Goal: Task Accomplishment & Management: Manage account settings

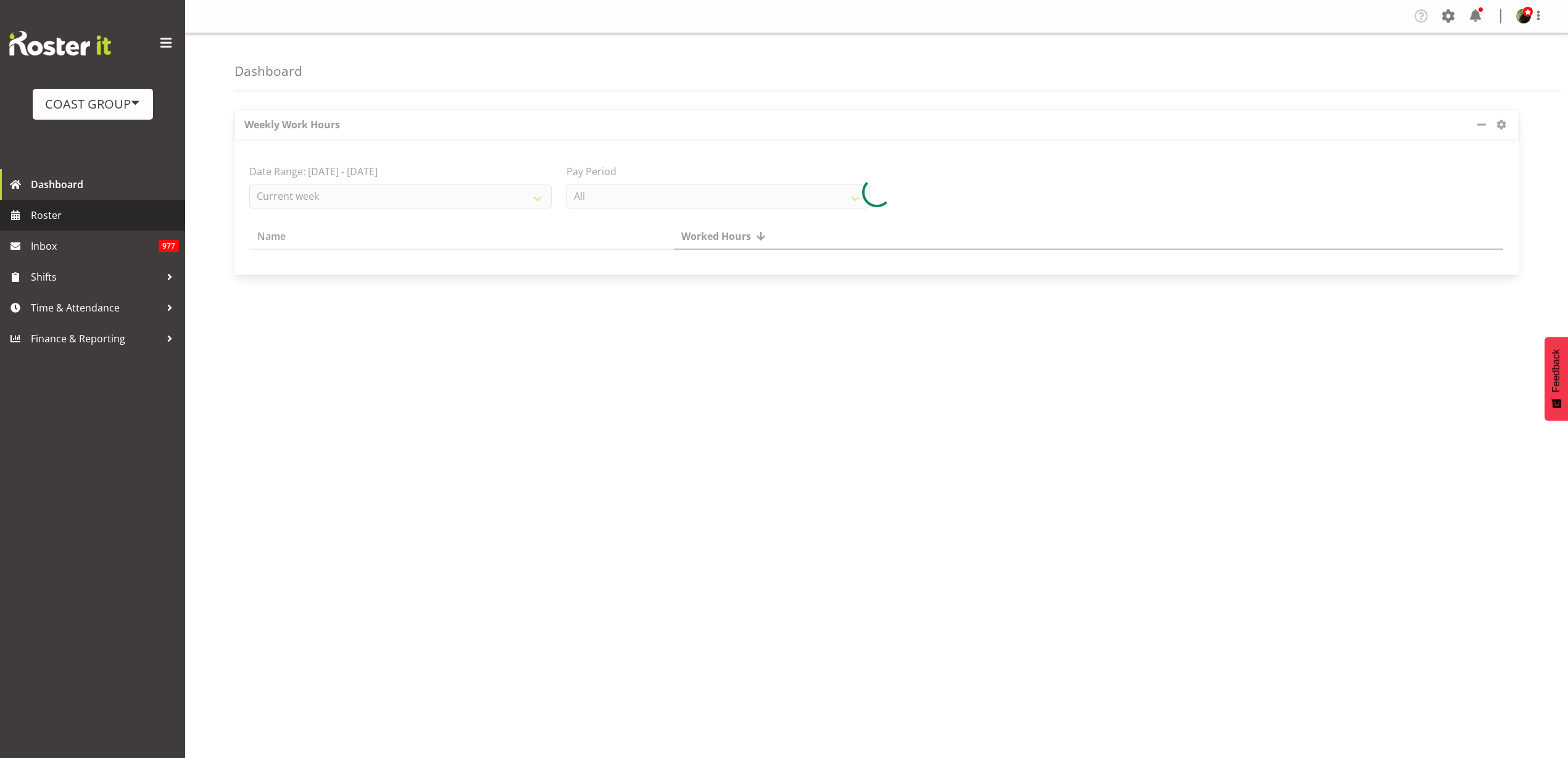
click at [72, 225] on link "Roster" at bounding box center [92, 215] width 185 height 31
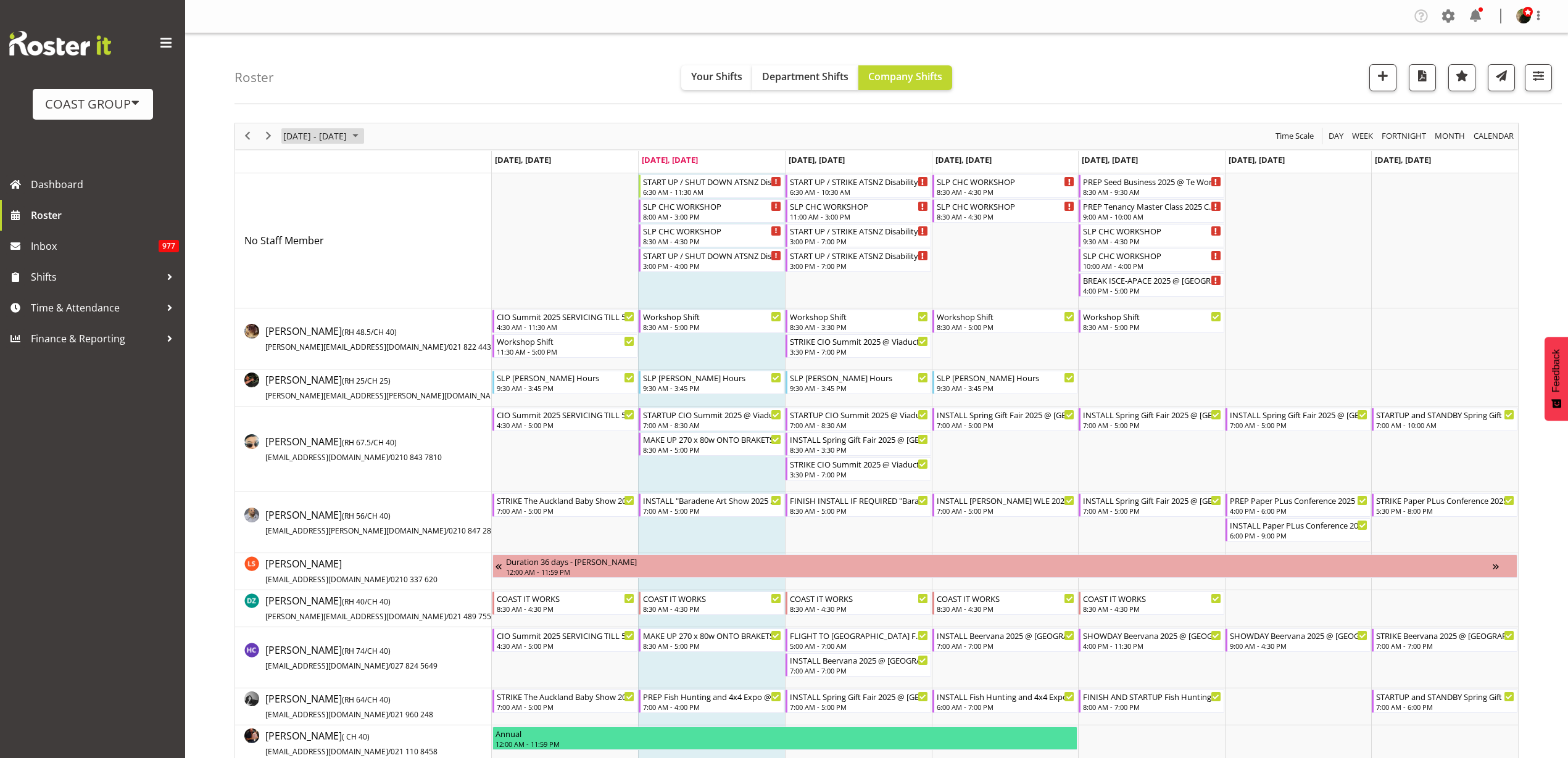
click at [330, 132] on span "August 18 - 24, 2025" at bounding box center [315, 136] width 66 height 16
click at [411, 163] on span "next month" at bounding box center [413, 167] width 22 height 22
click at [295, 206] on span "1" at bounding box center [296, 209] width 18 height 18
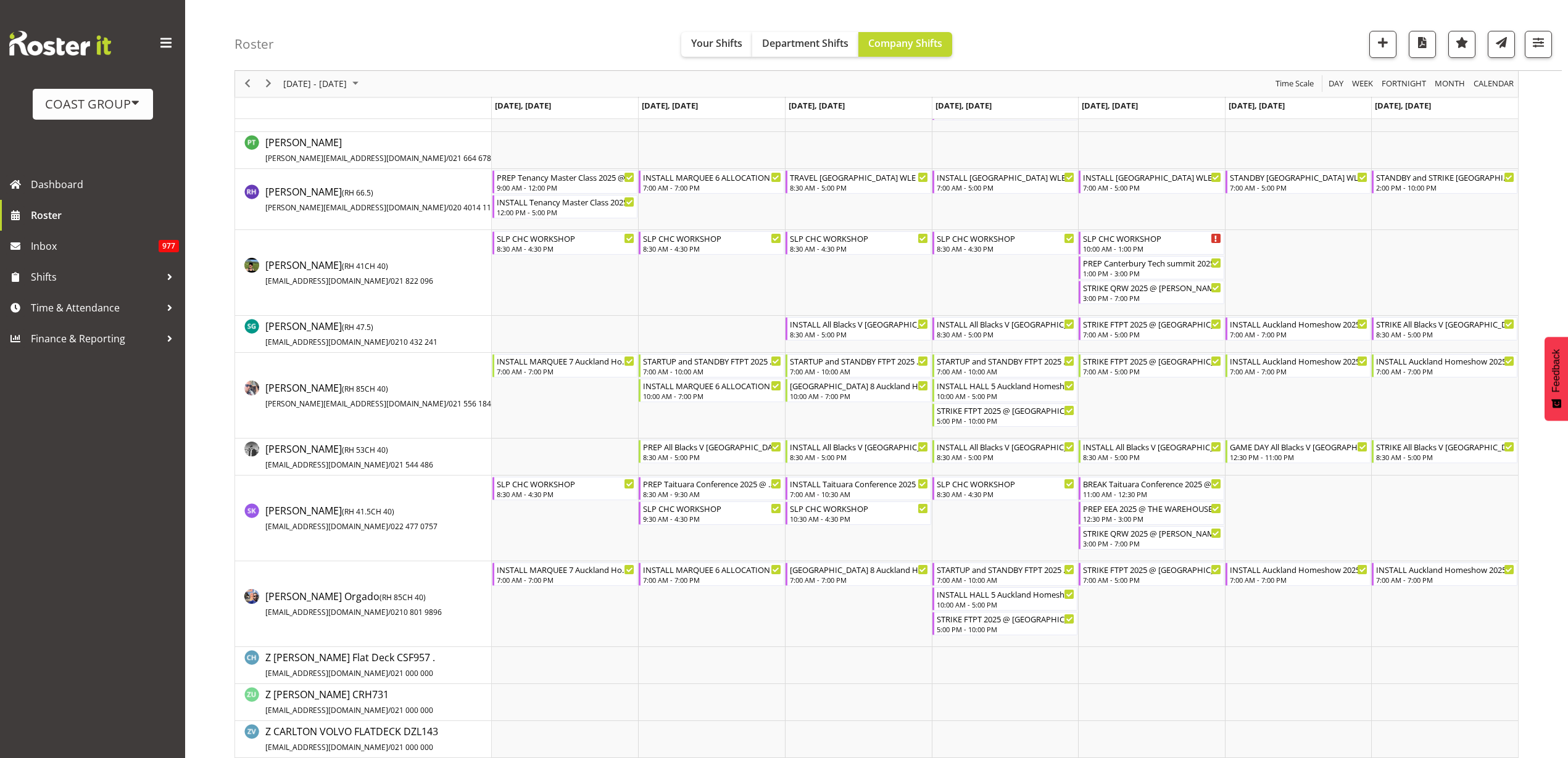
scroll to position [1234, 0]
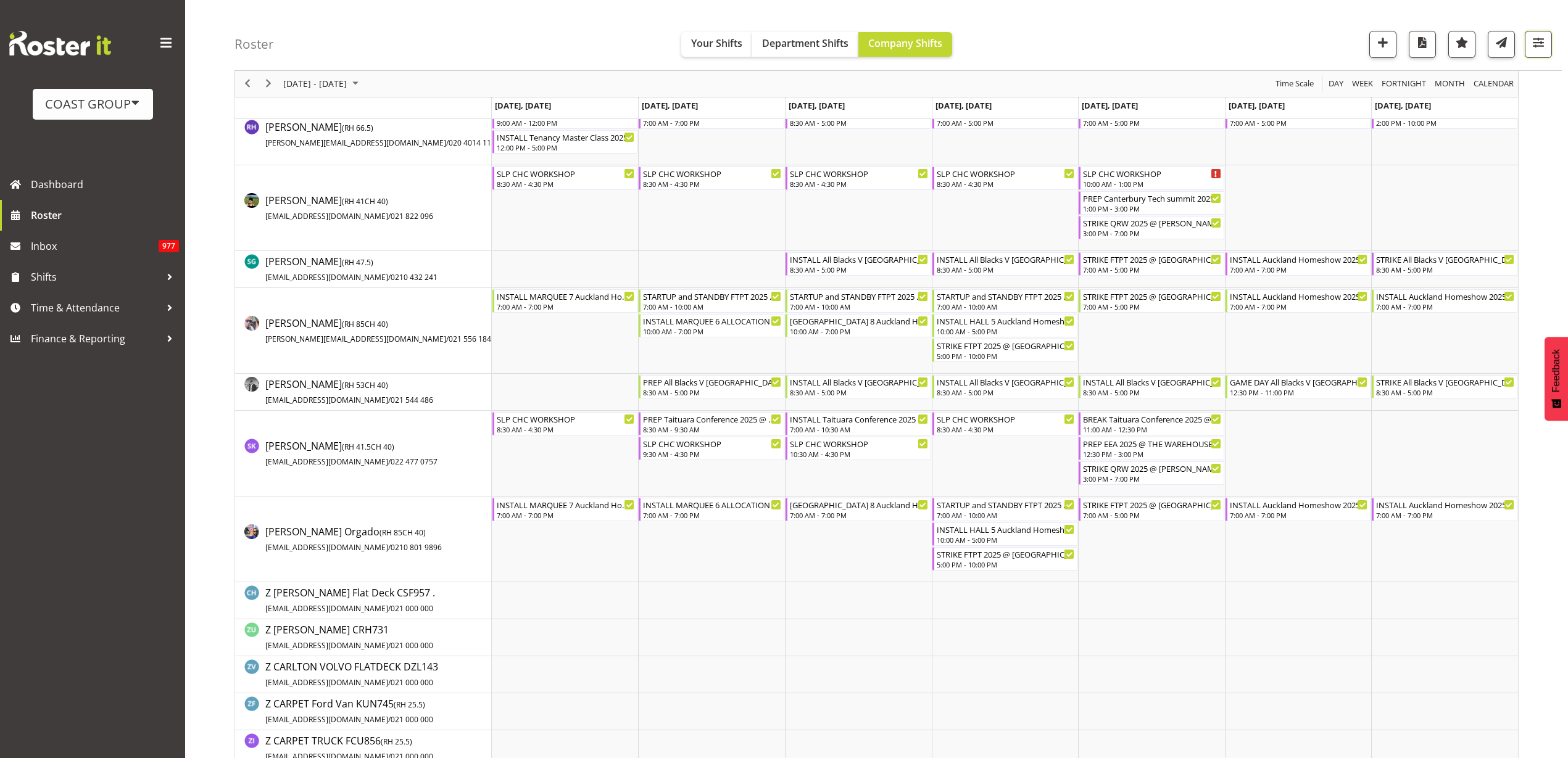
click at [1536, 49] on span "button" at bounding box center [1538, 42] width 16 height 16
click at [1470, 85] on span "2 Locations" at bounding box center [1460, 83] width 60 height 15
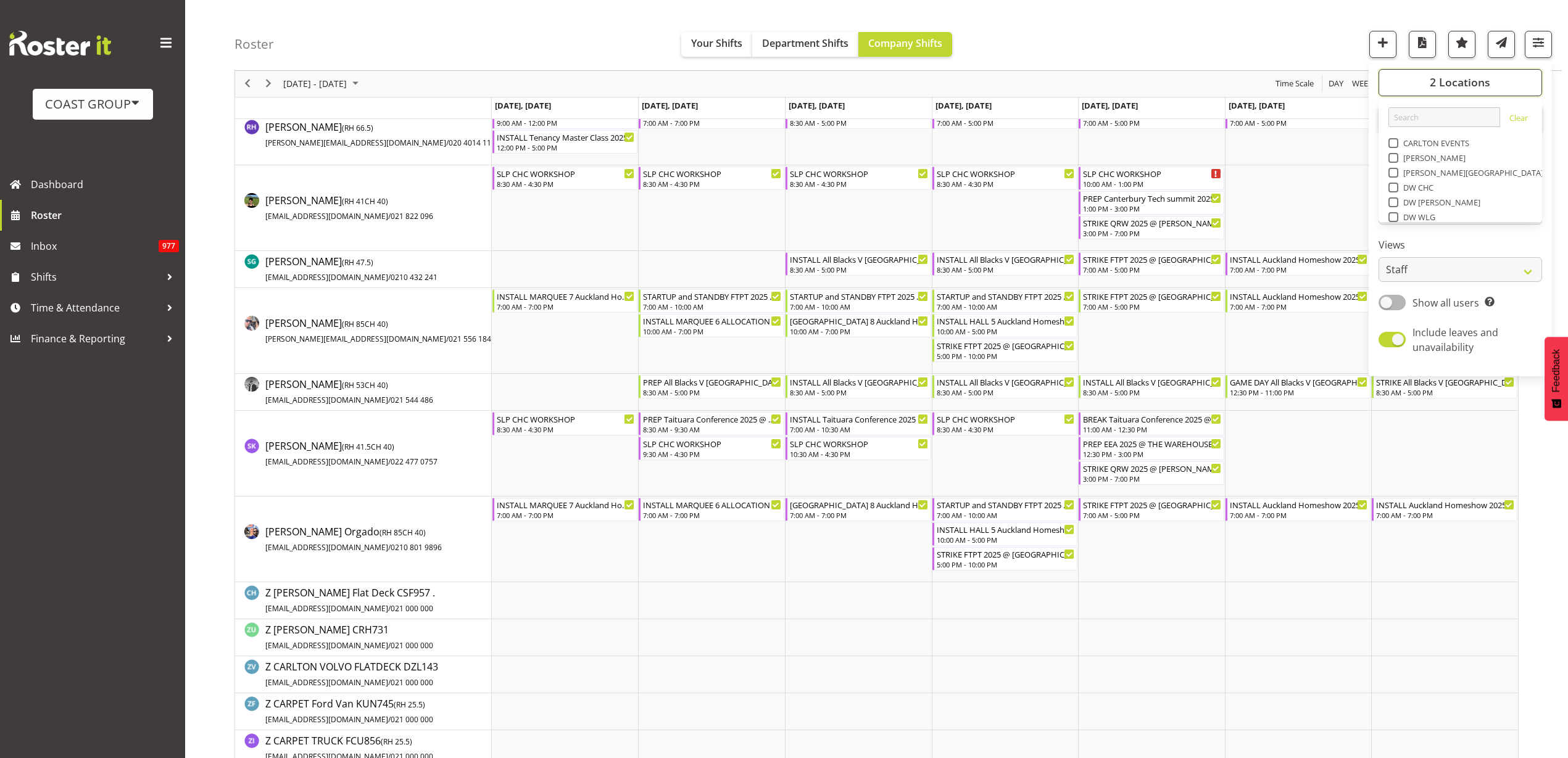
scroll to position [77, 0]
click at [1396, 182] on span at bounding box center [1394, 185] width 10 height 10
click at [1396, 182] on input "EHS [PERSON_NAME]" at bounding box center [1393, 185] width 8 height 8
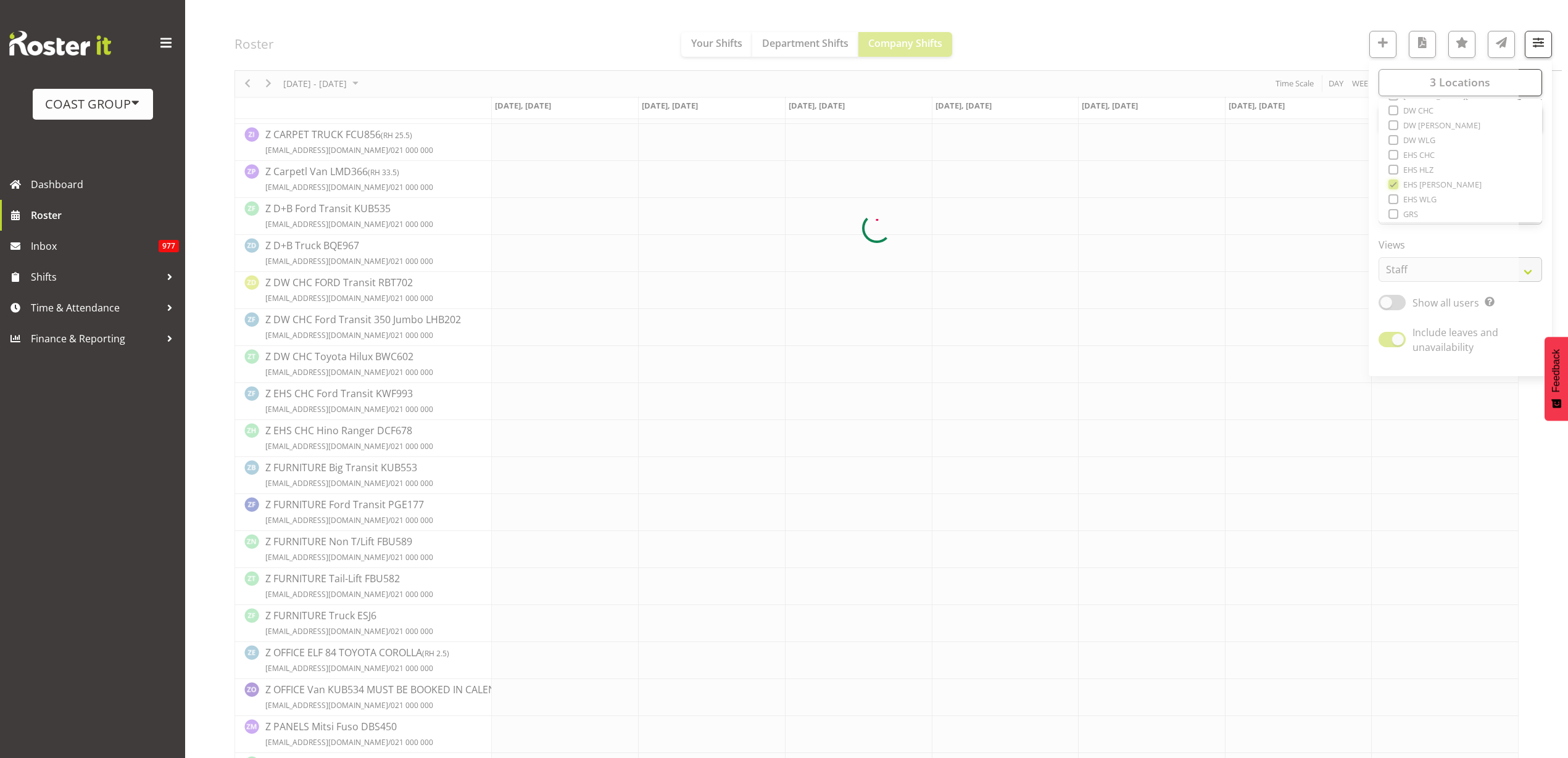
scroll to position [0, 0]
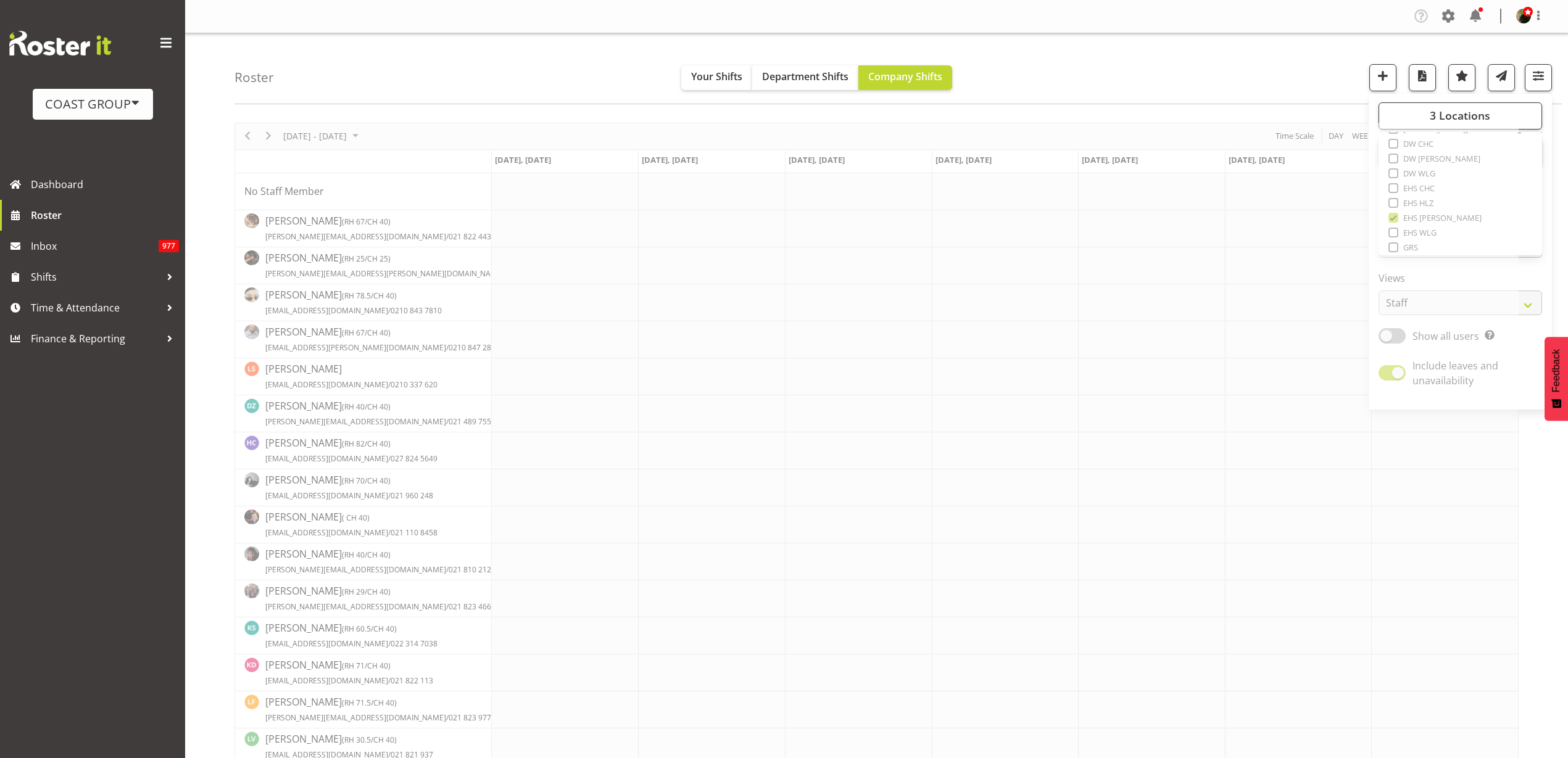
click at [1077, 60] on div "Roster Your Shifts Department Shifts Company Shifts 3 Locations Clear CARLTON E…" at bounding box center [898, 69] width 1327 height 71
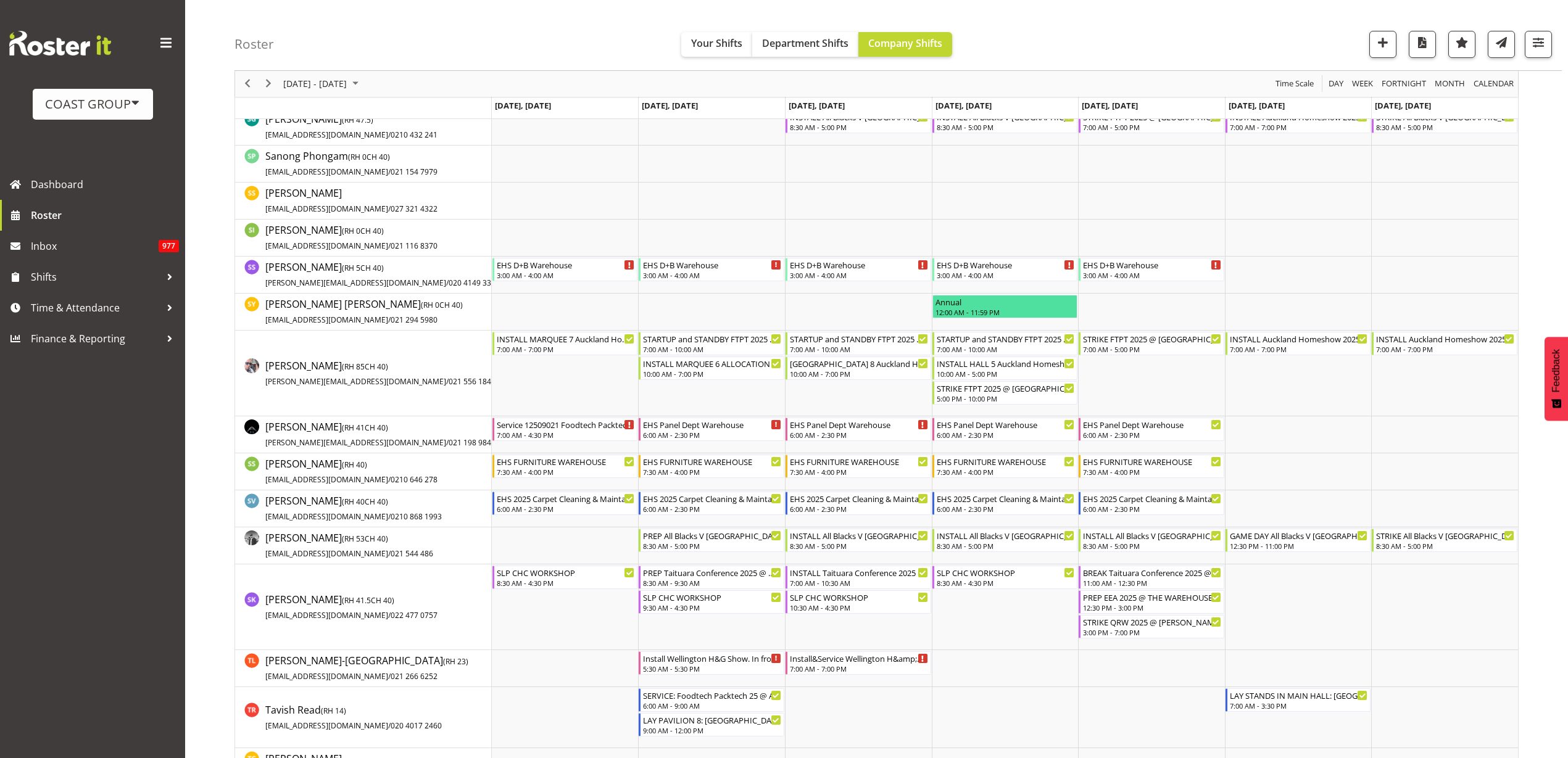
scroll to position [4858, 0]
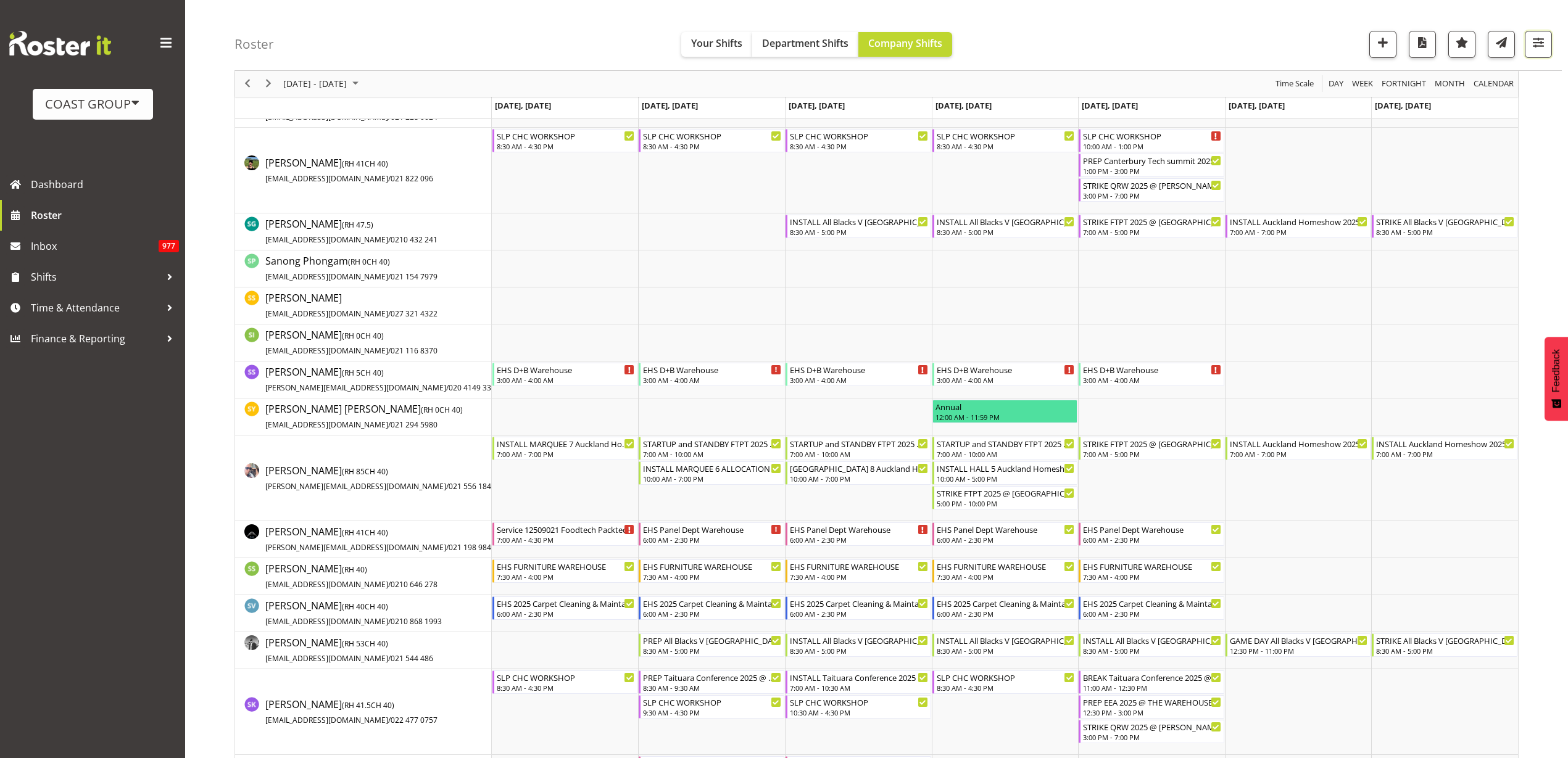
click at [1539, 42] on span "button" at bounding box center [1538, 42] width 16 height 16
click at [1511, 81] on button "3 Locations" at bounding box center [1460, 83] width 163 height 27
click at [1396, 187] on span at bounding box center [1394, 185] width 10 height 10
click at [1396, 187] on input "EHS [PERSON_NAME]" at bounding box center [1393, 185] width 8 height 8
checkbox input "false"
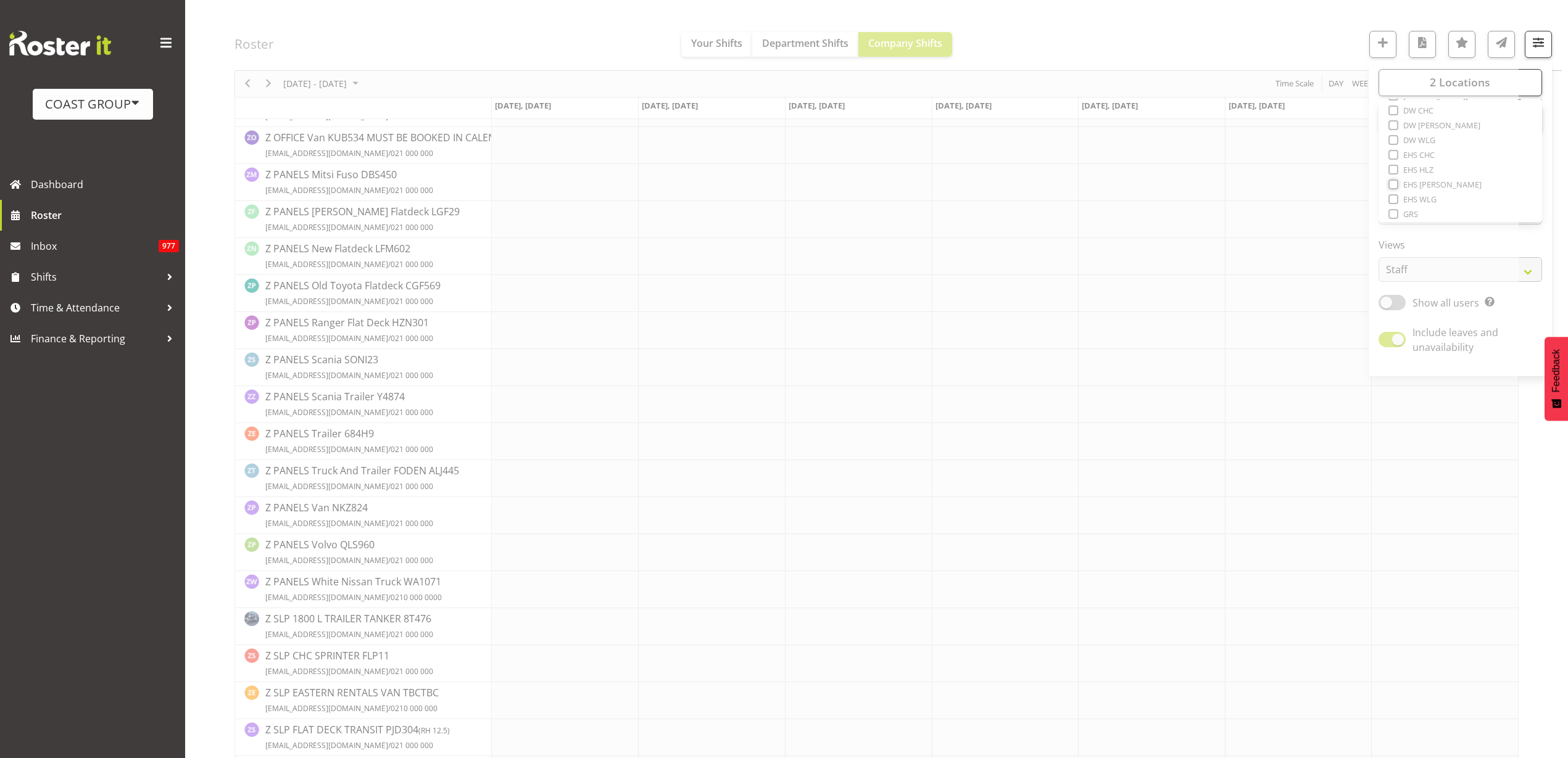
scroll to position [0, 0]
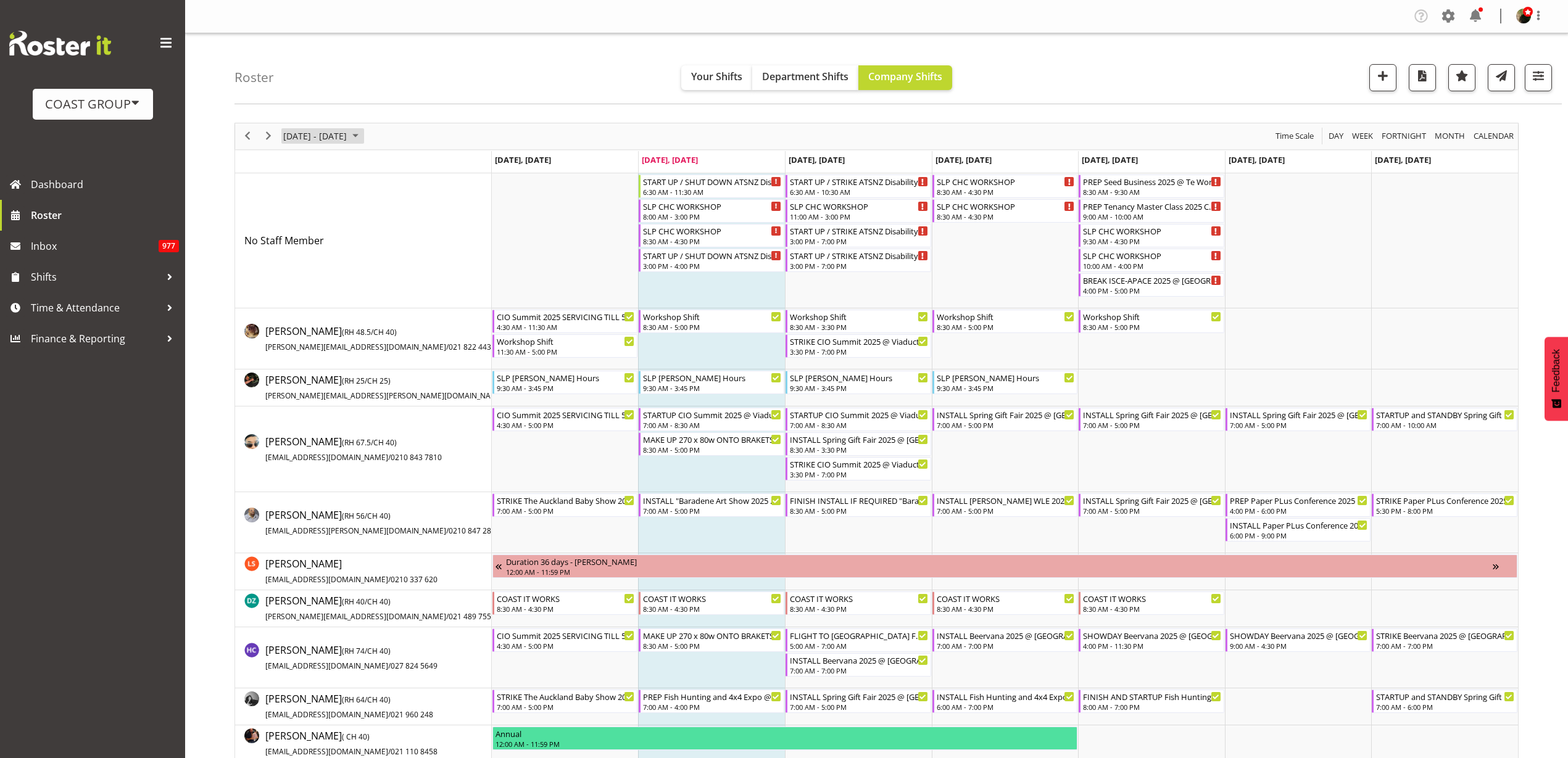
click at [348, 133] on span "[DATE] - [DATE]" at bounding box center [315, 136] width 66 height 16
click at [414, 291] on span "31" at bounding box center [414, 293] width 18 height 18
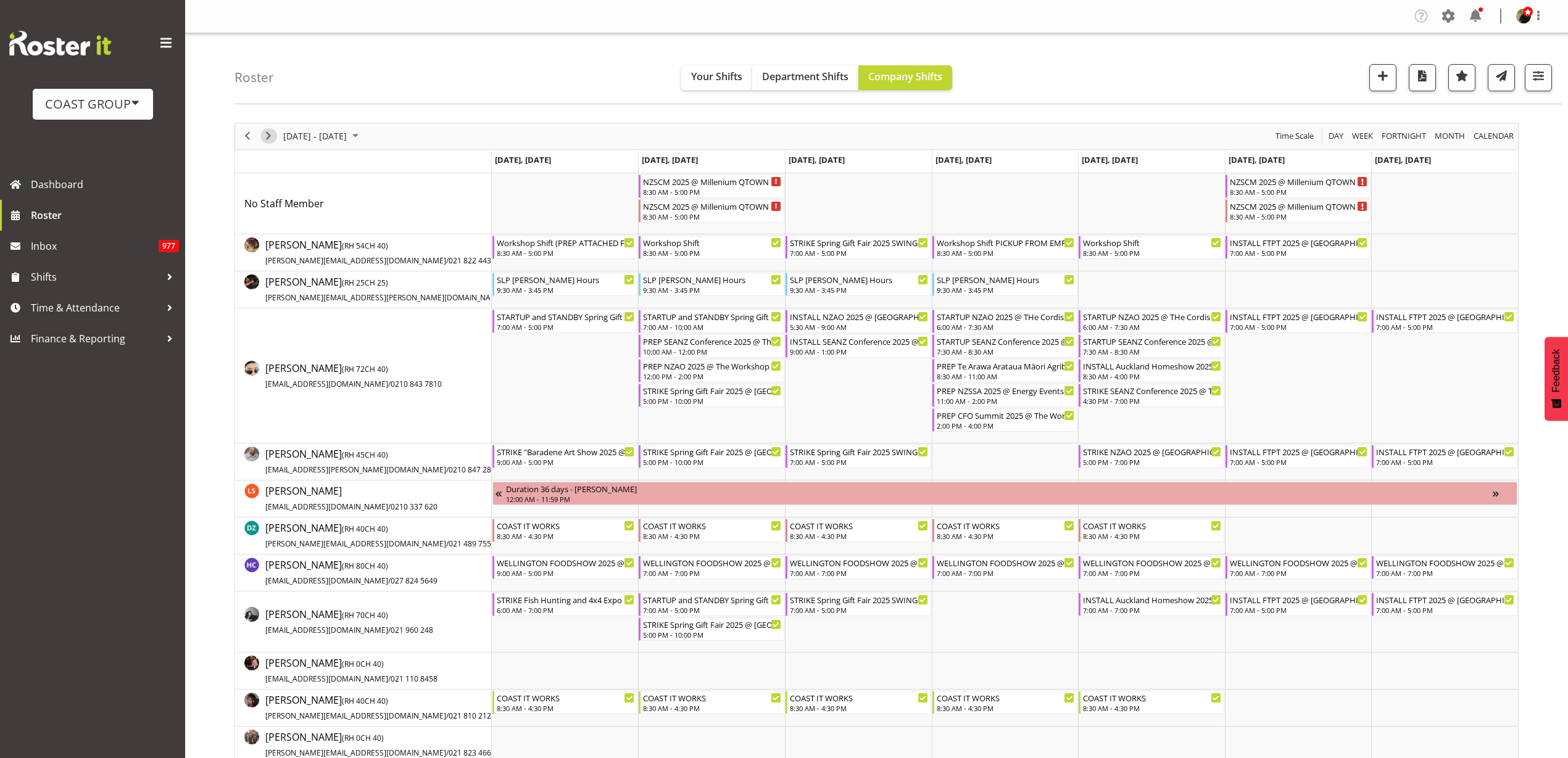
drag, startPoint x: 266, startPoint y: 139, endPoint x: 278, endPoint y: 136, distance: 12.4
click at [267, 138] on span "Next" at bounding box center [269, 136] width 15 height 16
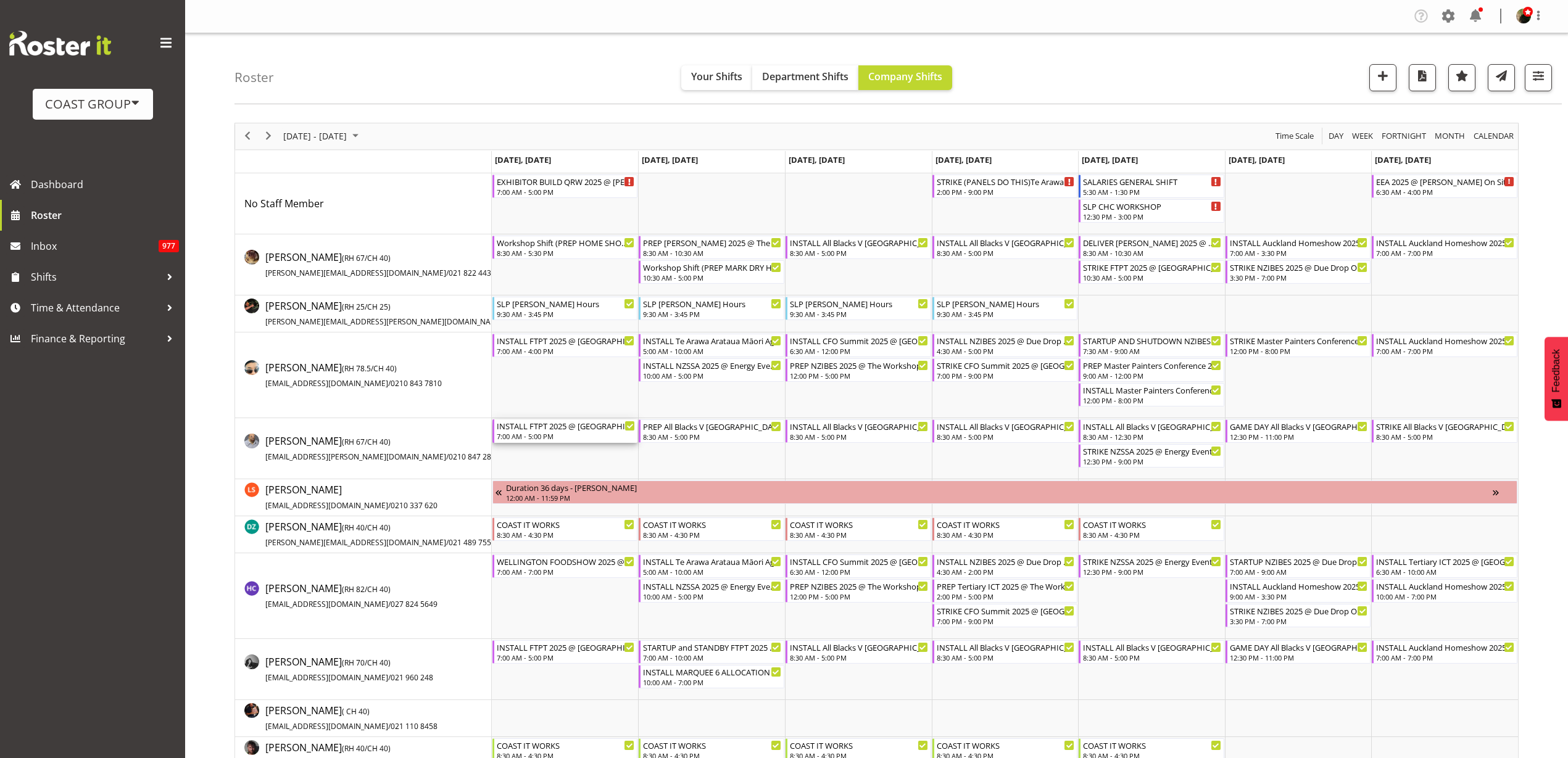
click at [546, 428] on div "INSTALL FTPT 2025 @ Auckland Showgrounds" at bounding box center [566, 426] width 139 height 12
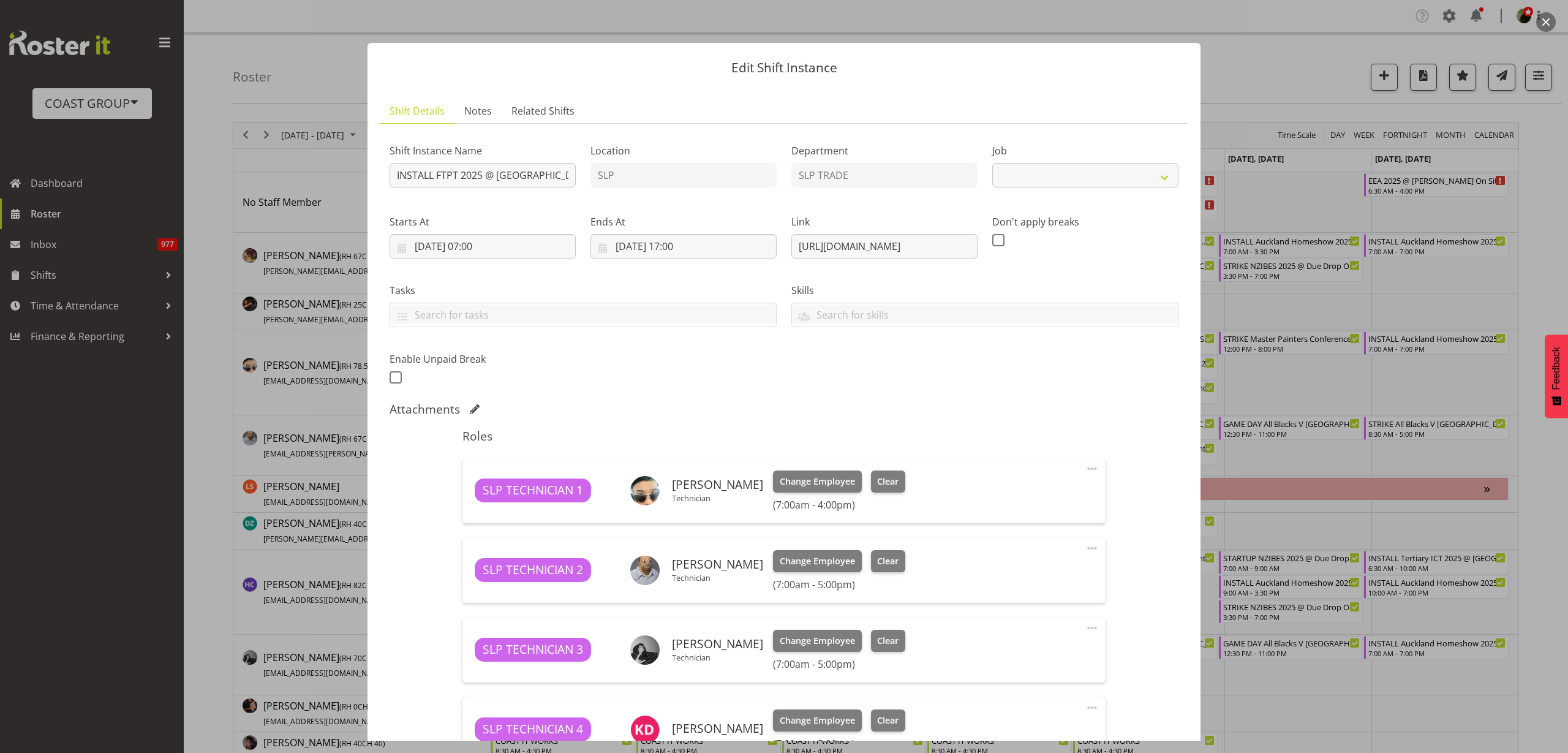
select select "9154"
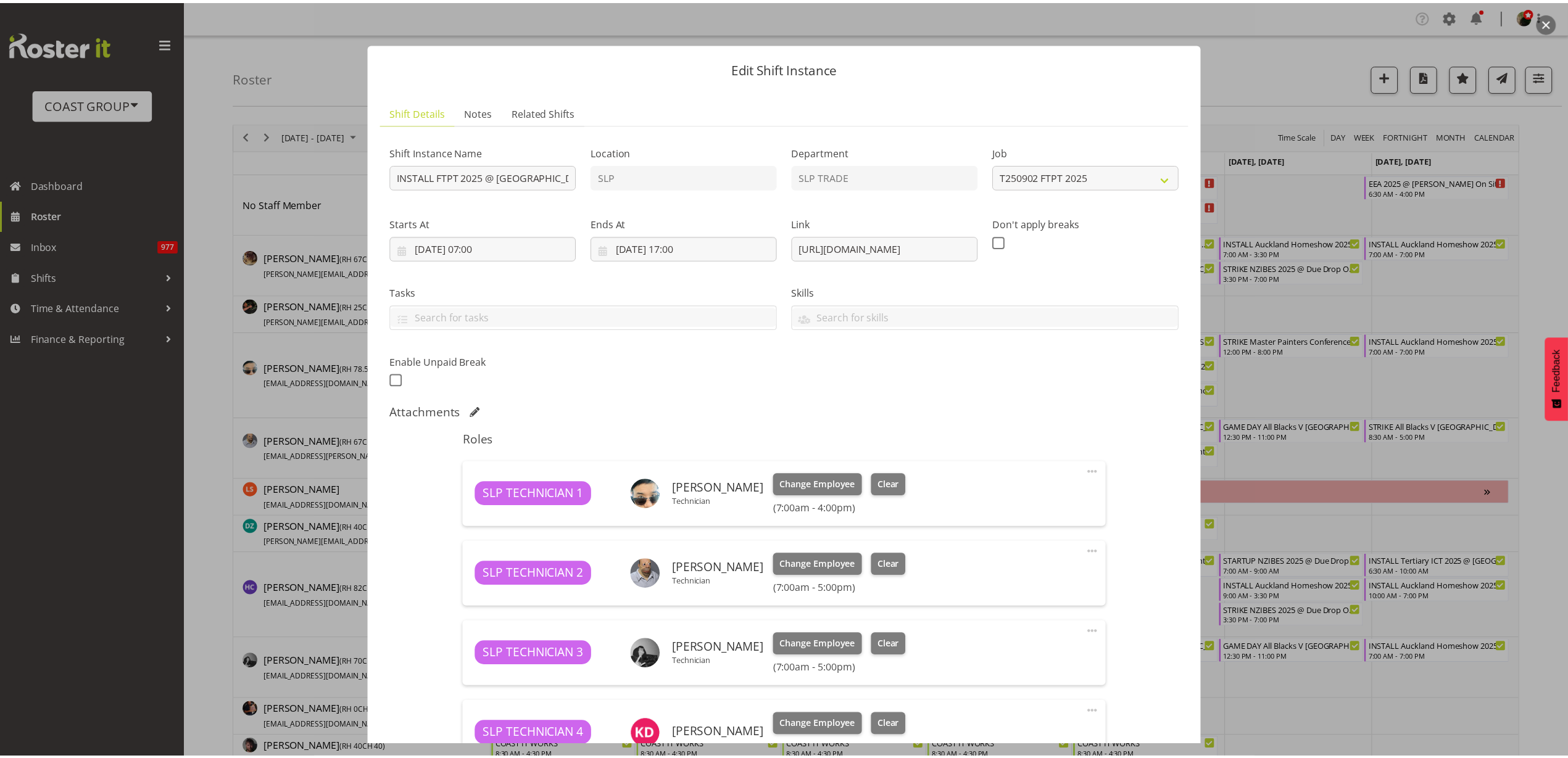
scroll to position [269, 0]
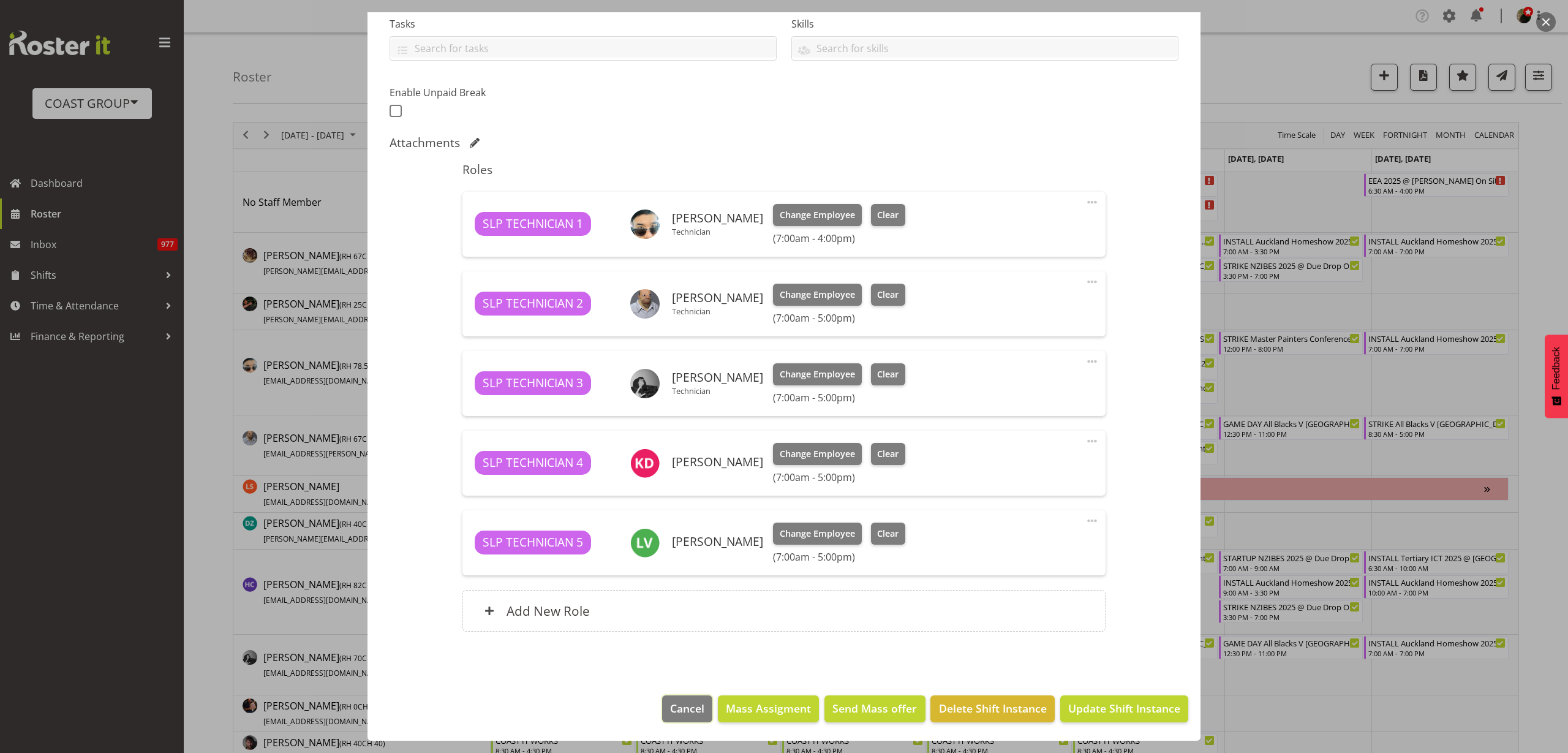
click at [670, 709] on span "Cancel" at bounding box center [687, 708] width 35 height 16
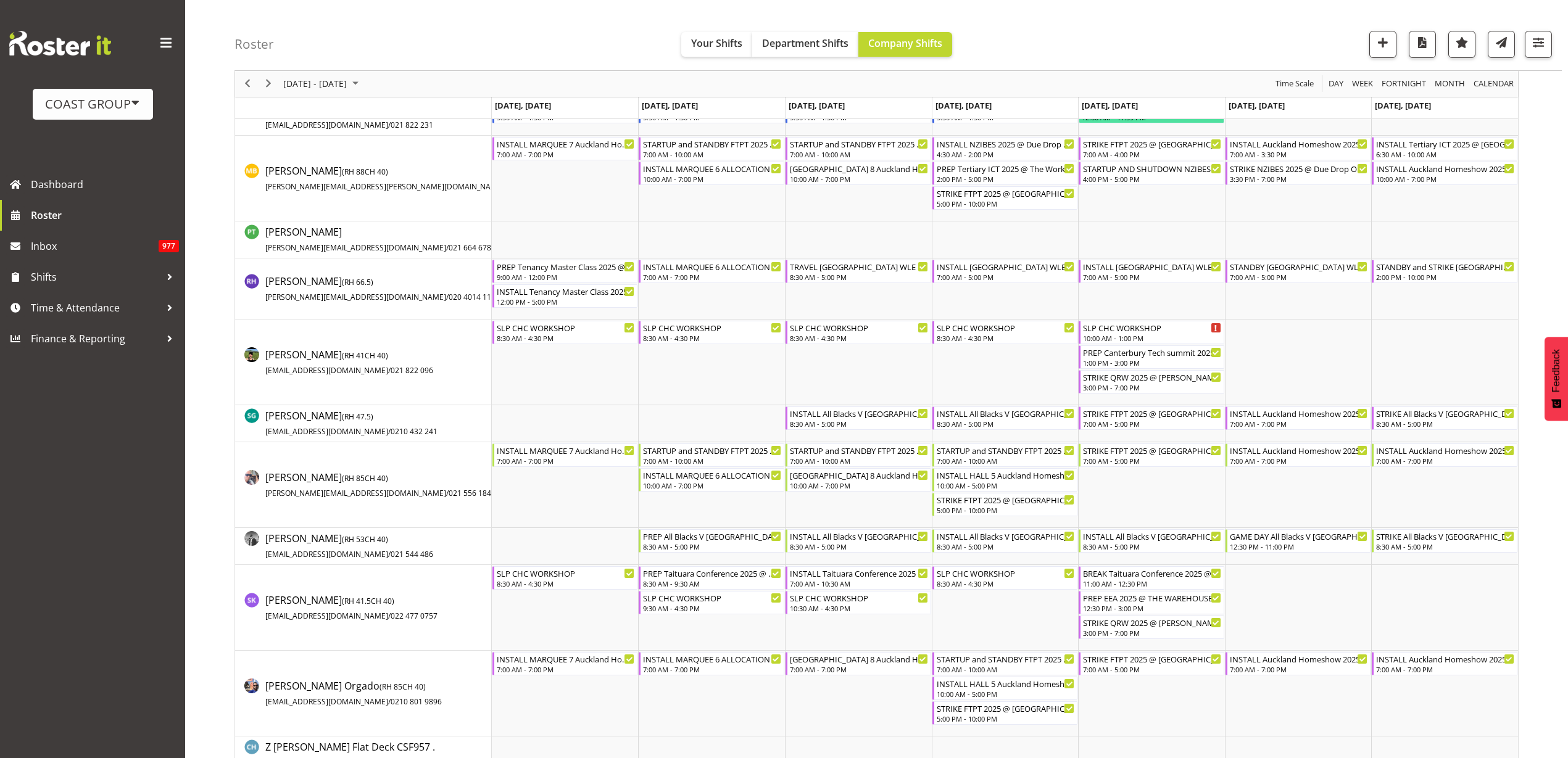
scroll to position [2146, 0]
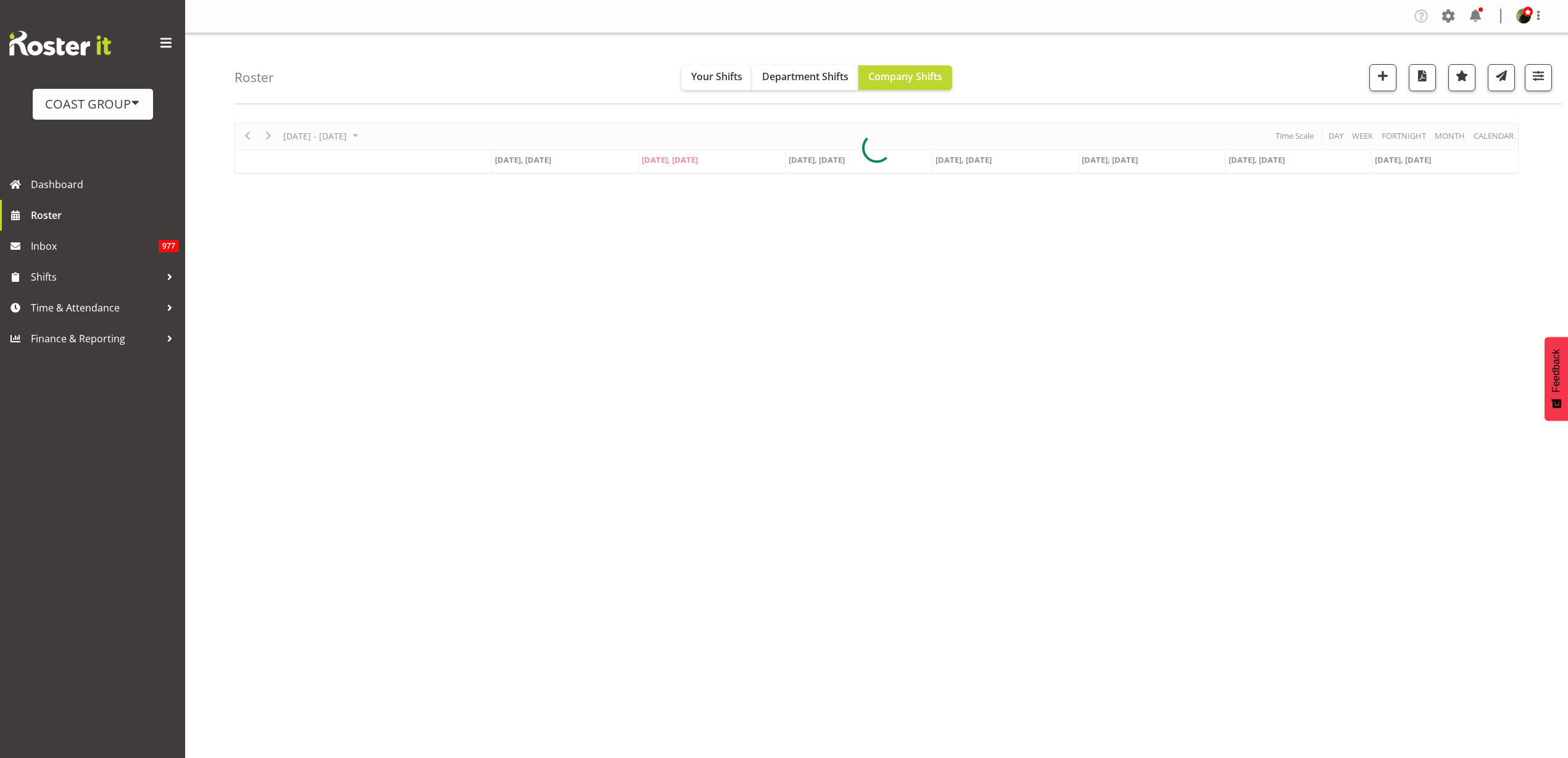
click at [1452, 22] on span at bounding box center [1448, 16] width 20 height 20
click at [1348, 131] on div at bounding box center [877, 148] width 1284 height 51
click at [1453, 8] on span at bounding box center [1448, 16] width 20 height 20
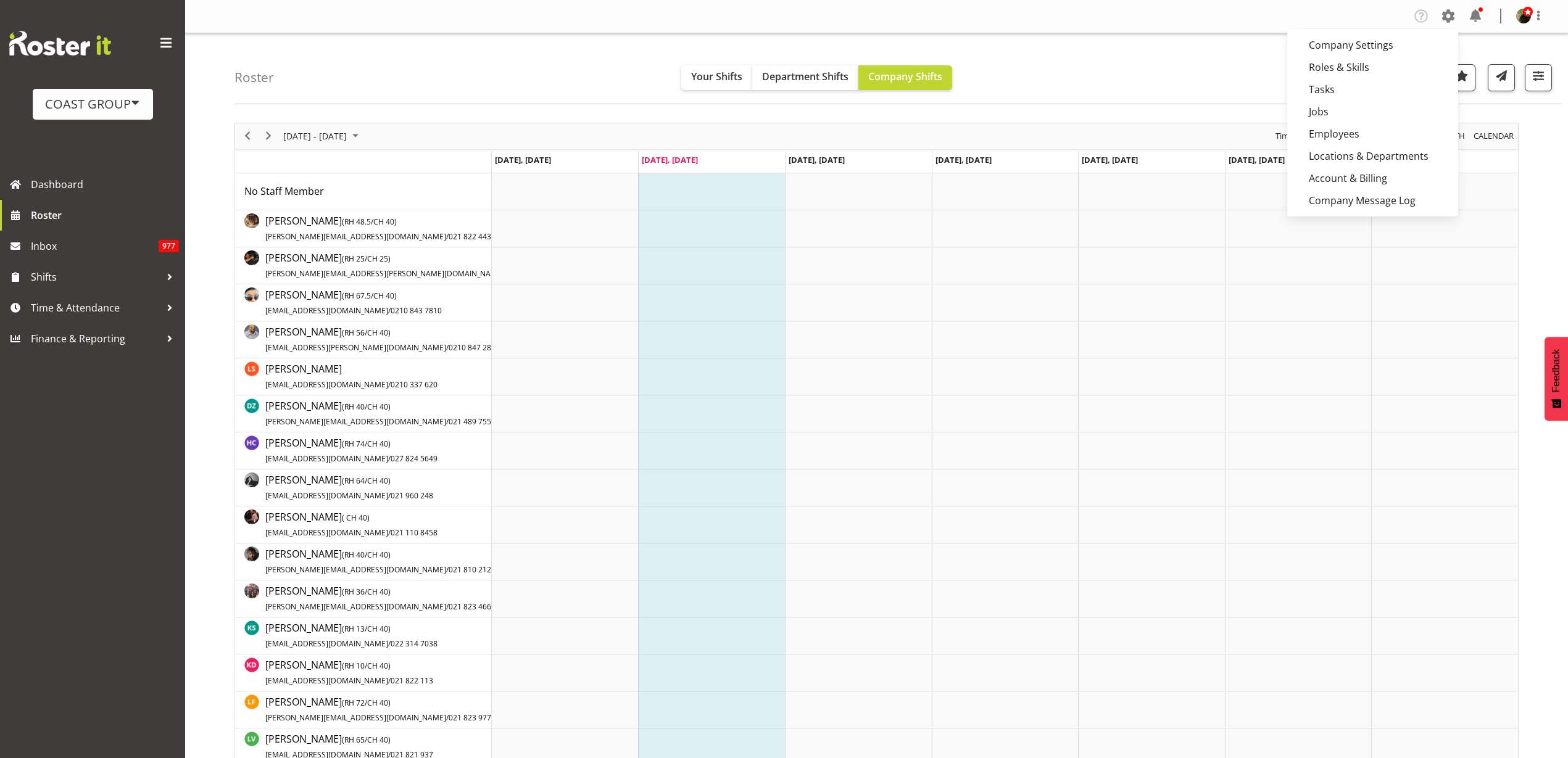
click at [1333, 134] on link "Employees" at bounding box center [1373, 134] width 171 height 22
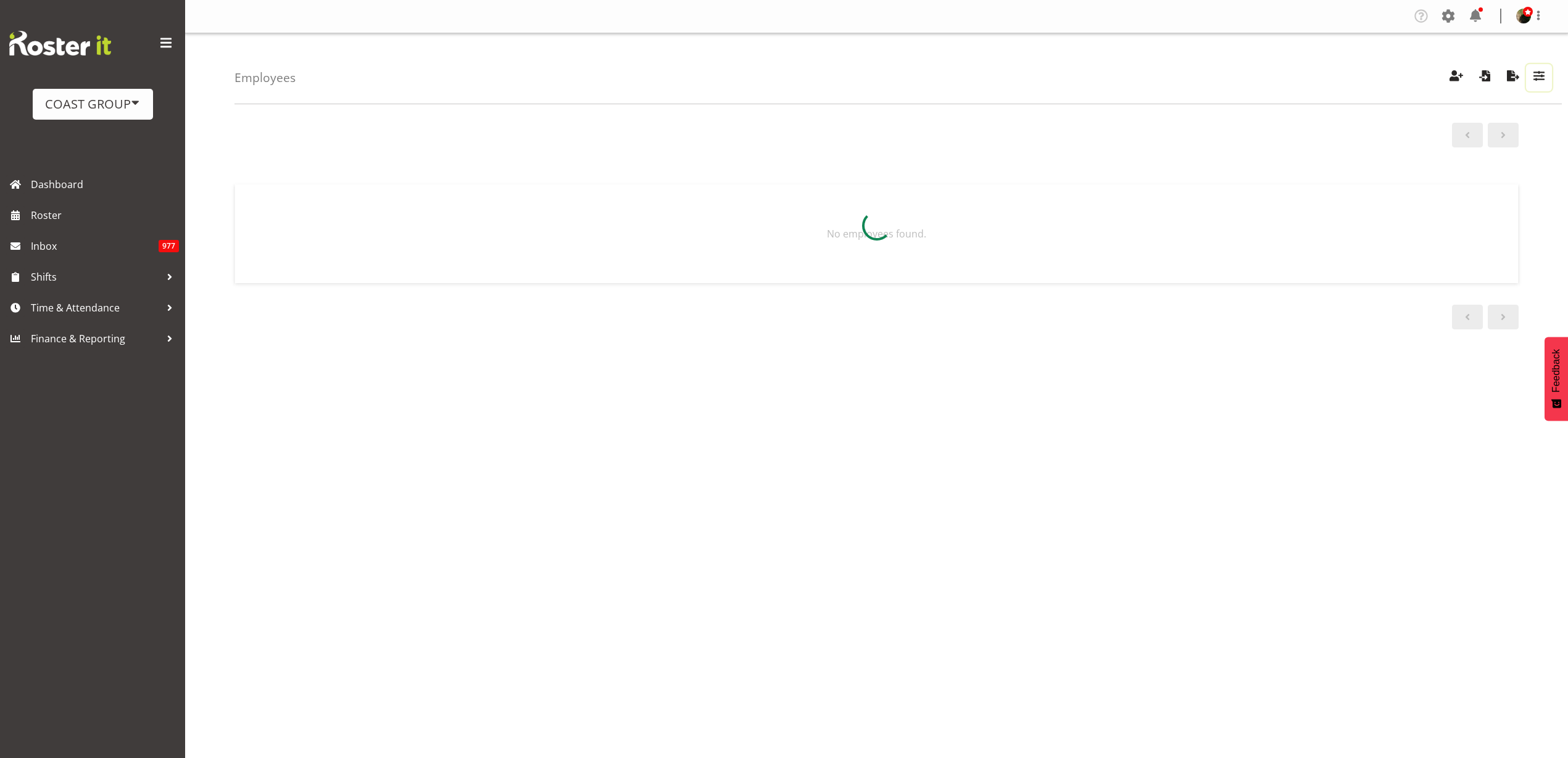
click at [1543, 70] on span "button" at bounding box center [1539, 75] width 16 height 16
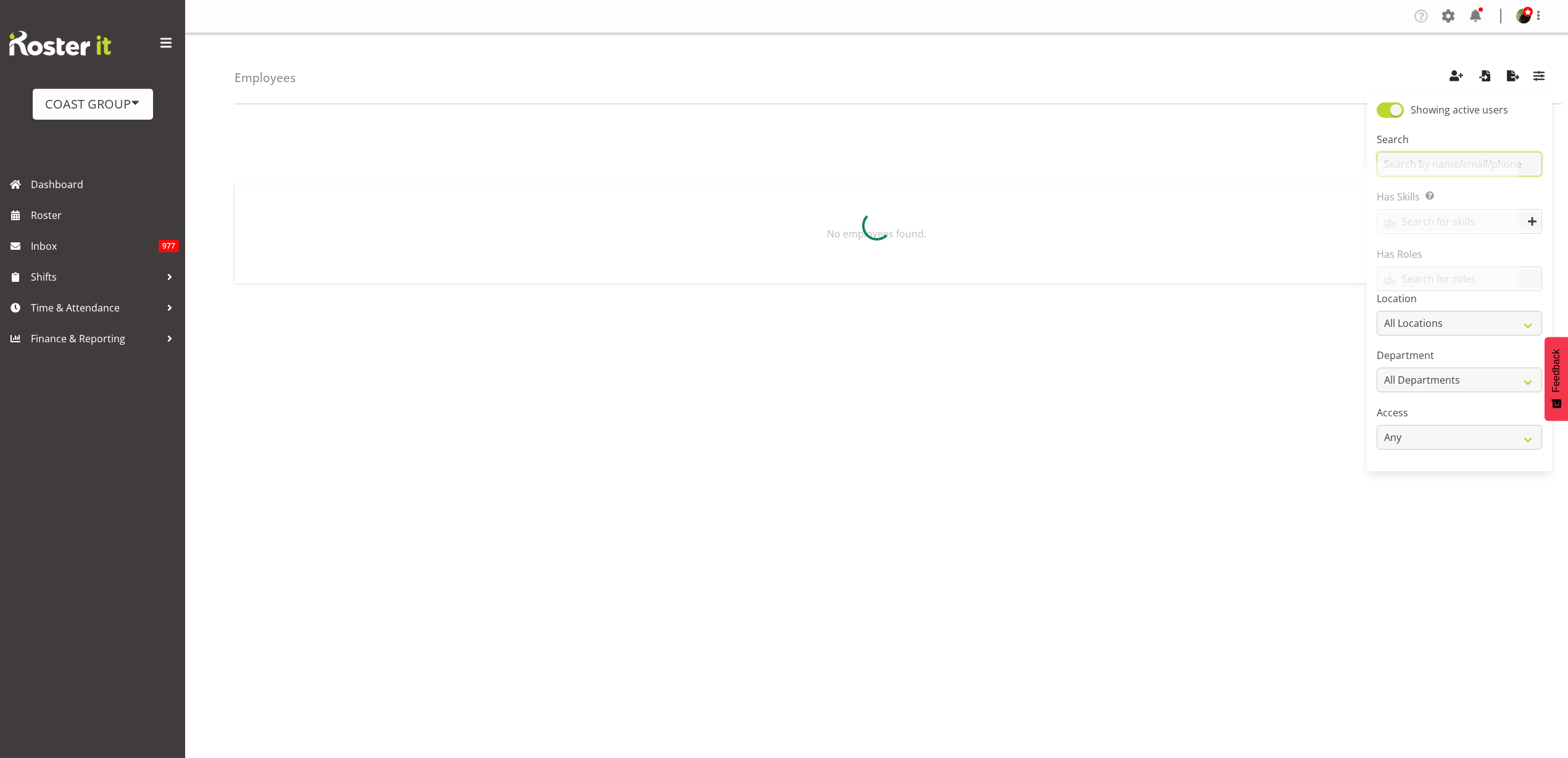
click at [1448, 159] on input "text" at bounding box center [1460, 164] width 165 height 25
type input "kade"
click at [313, 210] on h5 "[PERSON_NAME]" at bounding box center [403, 211] width 238 height 12
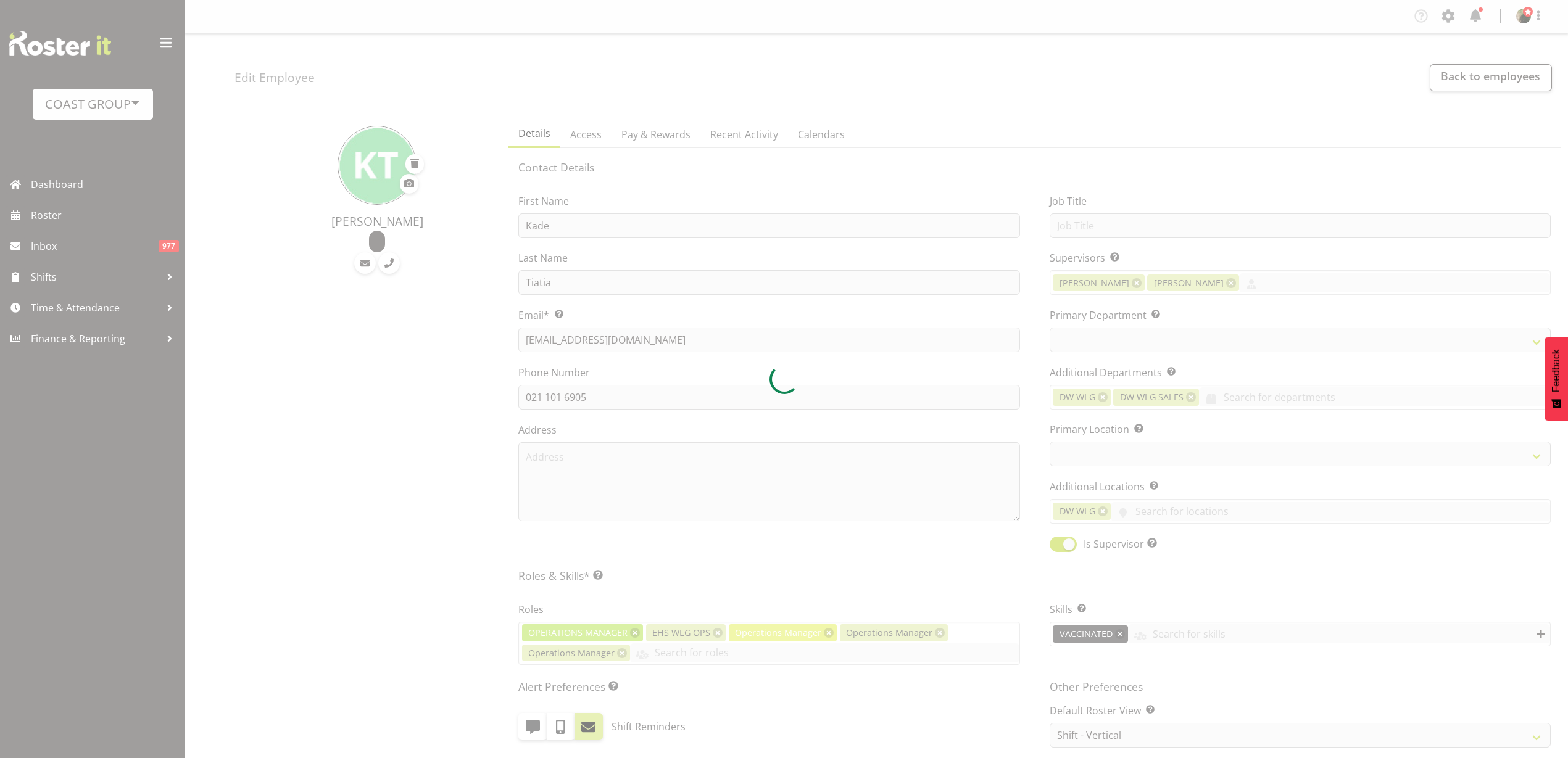
select select "shift"
select select "TimelineWeek"
select select
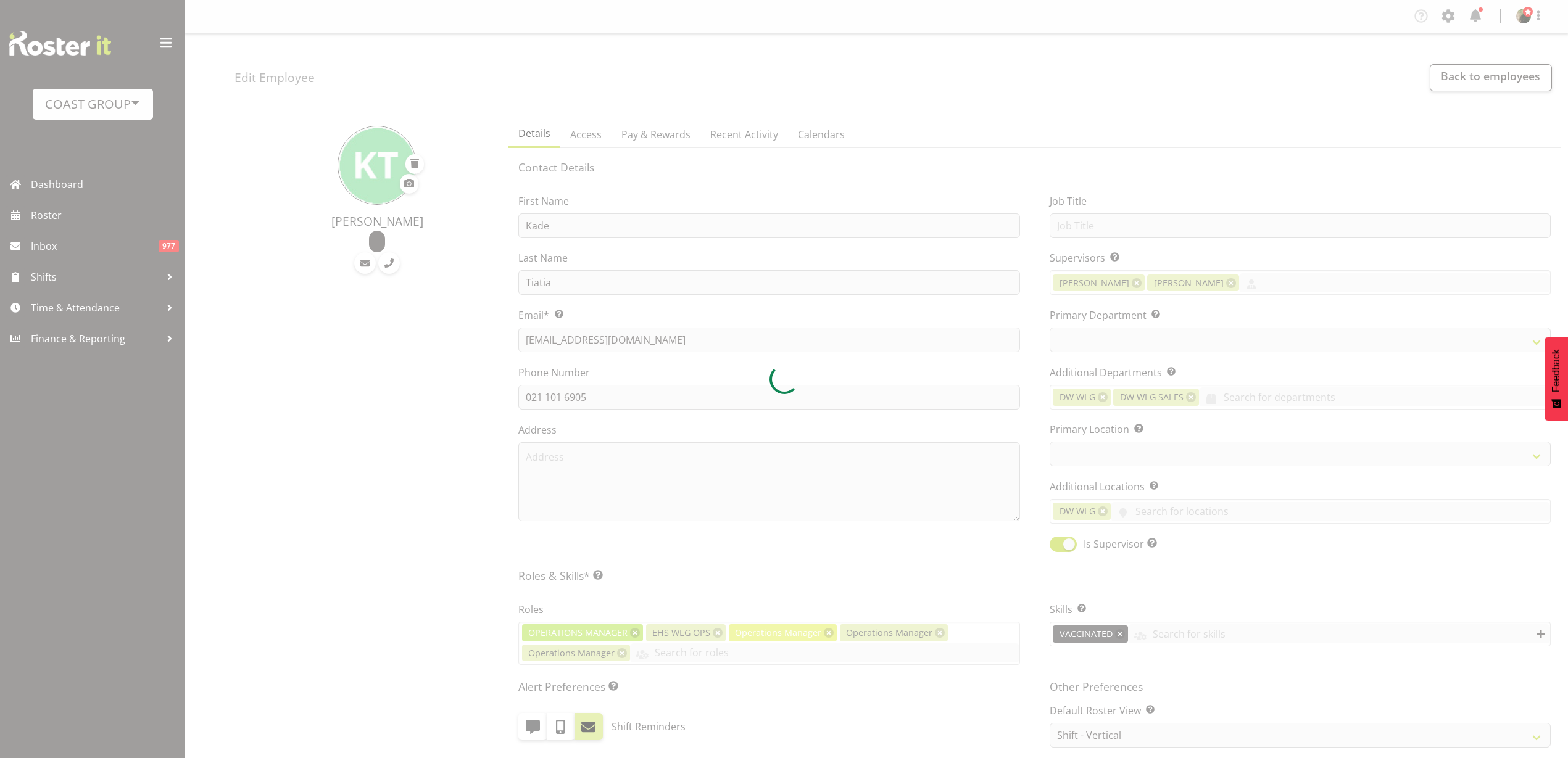
select select "106"
select select "43"
